Goal: Navigation & Orientation: Find specific page/section

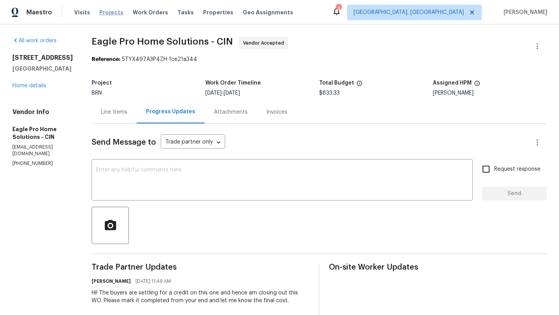
click at [107, 14] on span "Projects" at bounding box center [111, 13] width 24 height 8
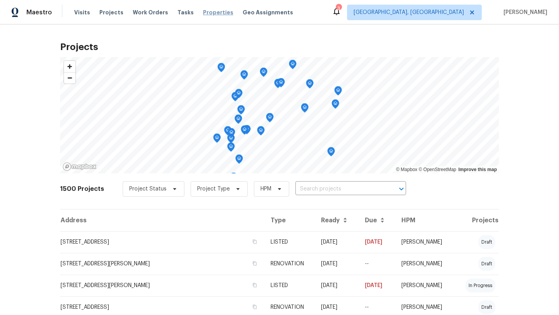
click at [203, 12] on span "Properties" at bounding box center [218, 13] width 30 height 8
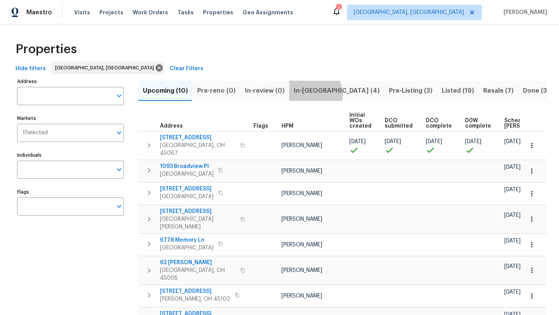
click at [311, 94] on span "In-[GEOGRAPHIC_DATA] (4)" at bounding box center [337, 90] width 86 height 11
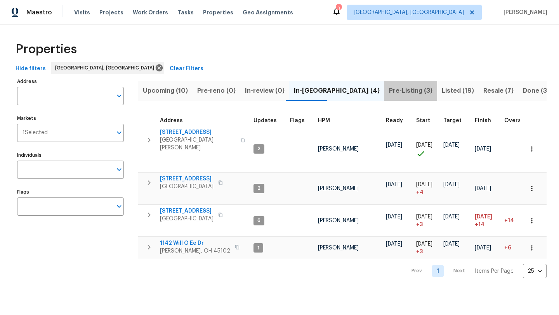
click at [389, 91] on span "Pre-Listing (3)" at bounding box center [410, 90] width 43 height 11
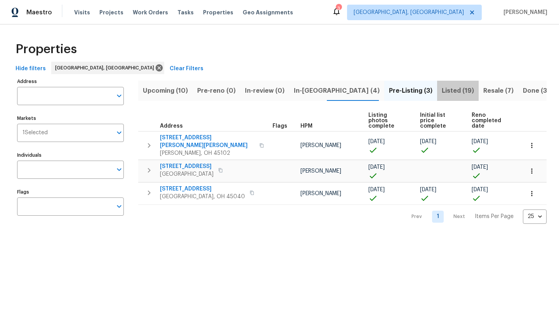
click at [442, 94] on span "Listed (19)" at bounding box center [458, 90] width 32 height 11
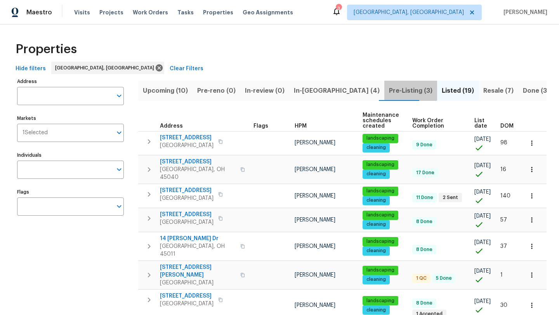
click at [389, 89] on span "Pre-Listing (3)" at bounding box center [410, 90] width 43 height 11
click at [104, 11] on span "Projects" at bounding box center [111, 13] width 24 height 8
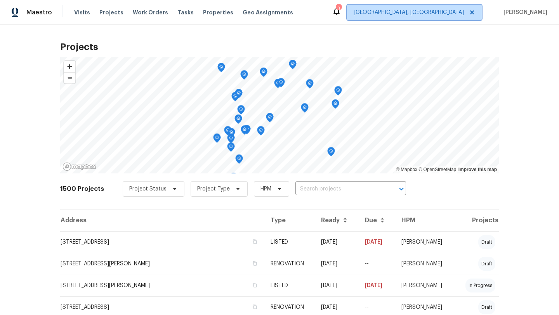
click at [453, 13] on span "[GEOGRAPHIC_DATA], [GEOGRAPHIC_DATA]" at bounding box center [409, 13] width 110 height 8
click at [341, 14] on icon at bounding box center [336, 11] width 9 height 9
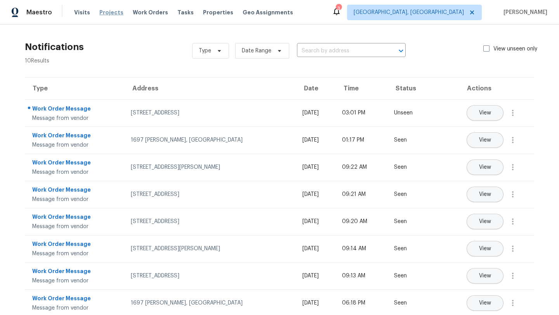
click at [111, 14] on span "Projects" at bounding box center [111, 13] width 24 height 8
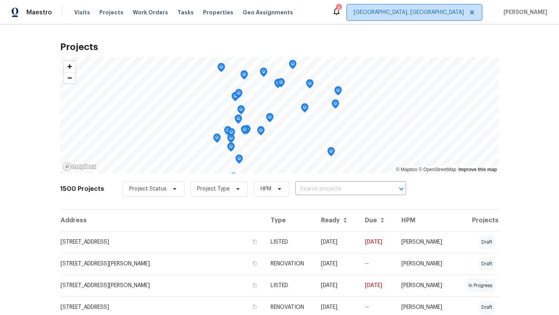
click at [445, 16] on span "[GEOGRAPHIC_DATA], [GEOGRAPHIC_DATA]" at bounding box center [414, 13] width 135 height 16
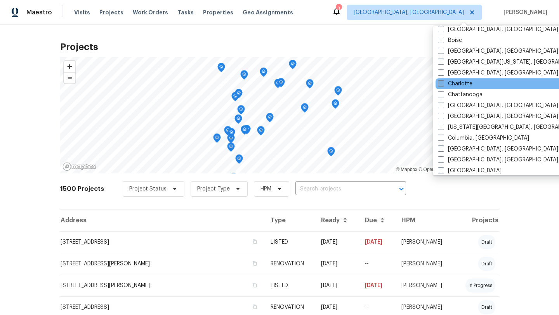
scroll to position [78, 0]
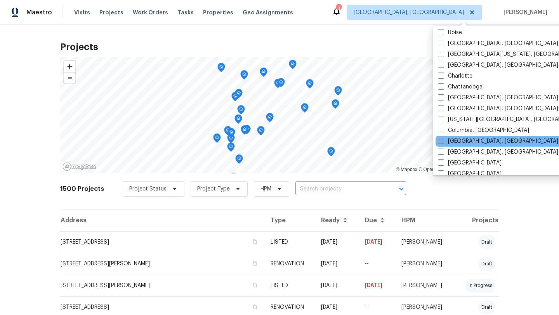
click at [459, 141] on label "[GEOGRAPHIC_DATA], [GEOGRAPHIC_DATA]" at bounding box center [498, 141] width 120 height 8
click at [443, 141] on input "[GEOGRAPHIC_DATA], [GEOGRAPHIC_DATA]" at bounding box center [440, 139] width 5 height 5
checkbox input "true"
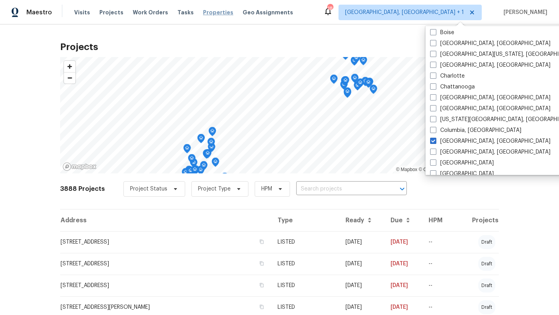
click at [213, 10] on span "Properties" at bounding box center [218, 13] width 30 height 8
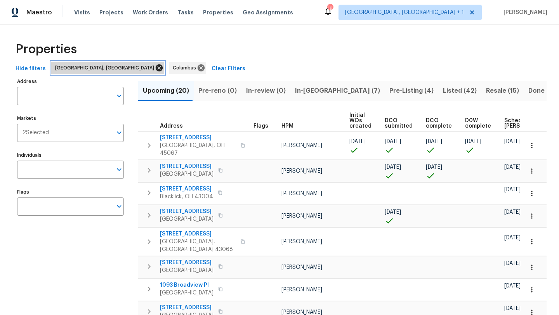
click at [156, 69] on icon at bounding box center [159, 67] width 7 height 7
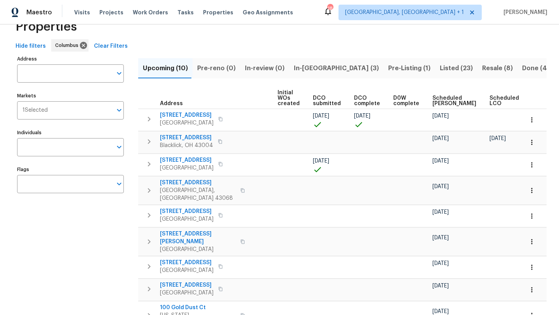
scroll to position [0, 85]
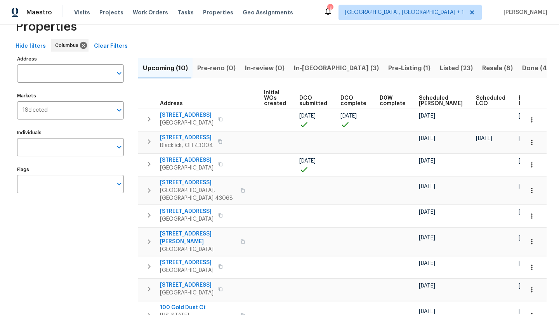
click at [519, 101] on span "Ready Date" at bounding box center [527, 100] width 17 height 11
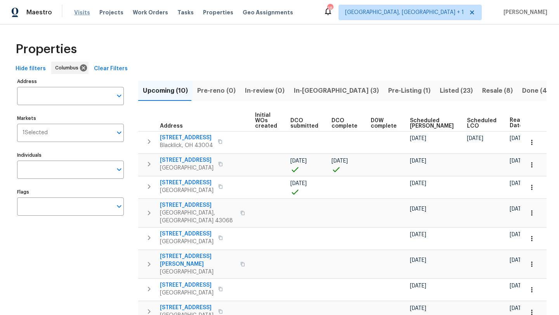
click at [81, 14] on span "Visits" at bounding box center [82, 13] width 16 height 8
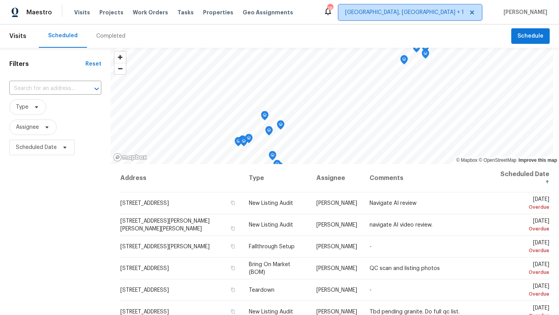
click at [447, 15] on span "[GEOGRAPHIC_DATA], [GEOGRAPHIC_DATA] + 1" at bounding box center [404, 13] width 119 height 8
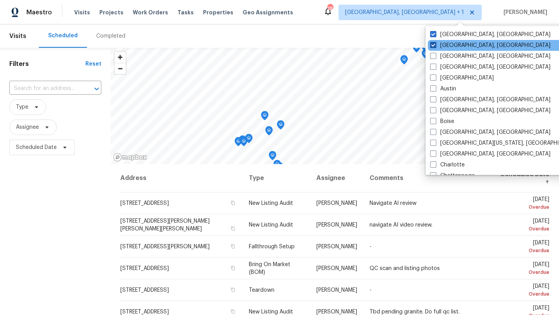
click at [443, 44] on label "[GEOGRAPHIC_DATA], [GEOGRAPHIC_DATA]" at bounding box center [490, 46] width 120 height 8
click at [435, 44] on input "[GEOGRAPHIC_DATA], [GEOGRAPHIC_DATA]" at bounding box center [432, 44] width 5 height 5
checkbox input "false"
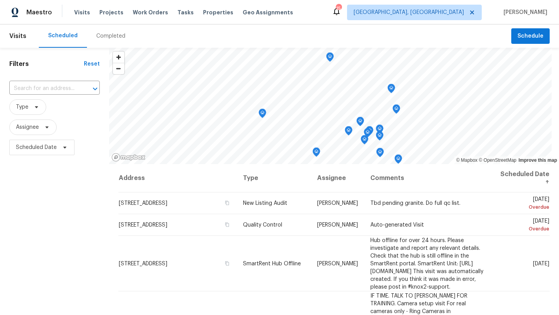
click at [101, 217] on div "Filters Reset ​ Type Assignee Scheduled Date" at bounding box center [54, 232] width 109 height 369
